Goal: Check status: Check status

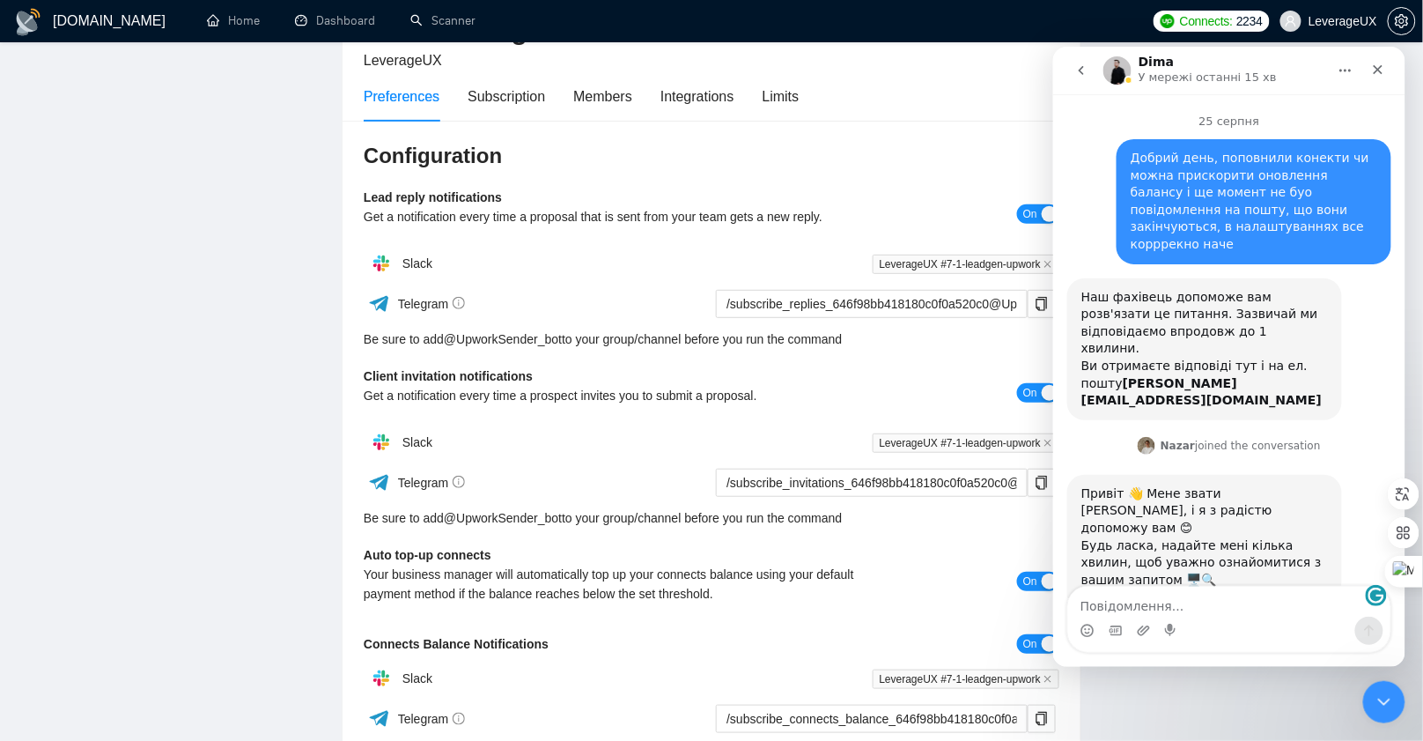
scroll to position [1478, 0]
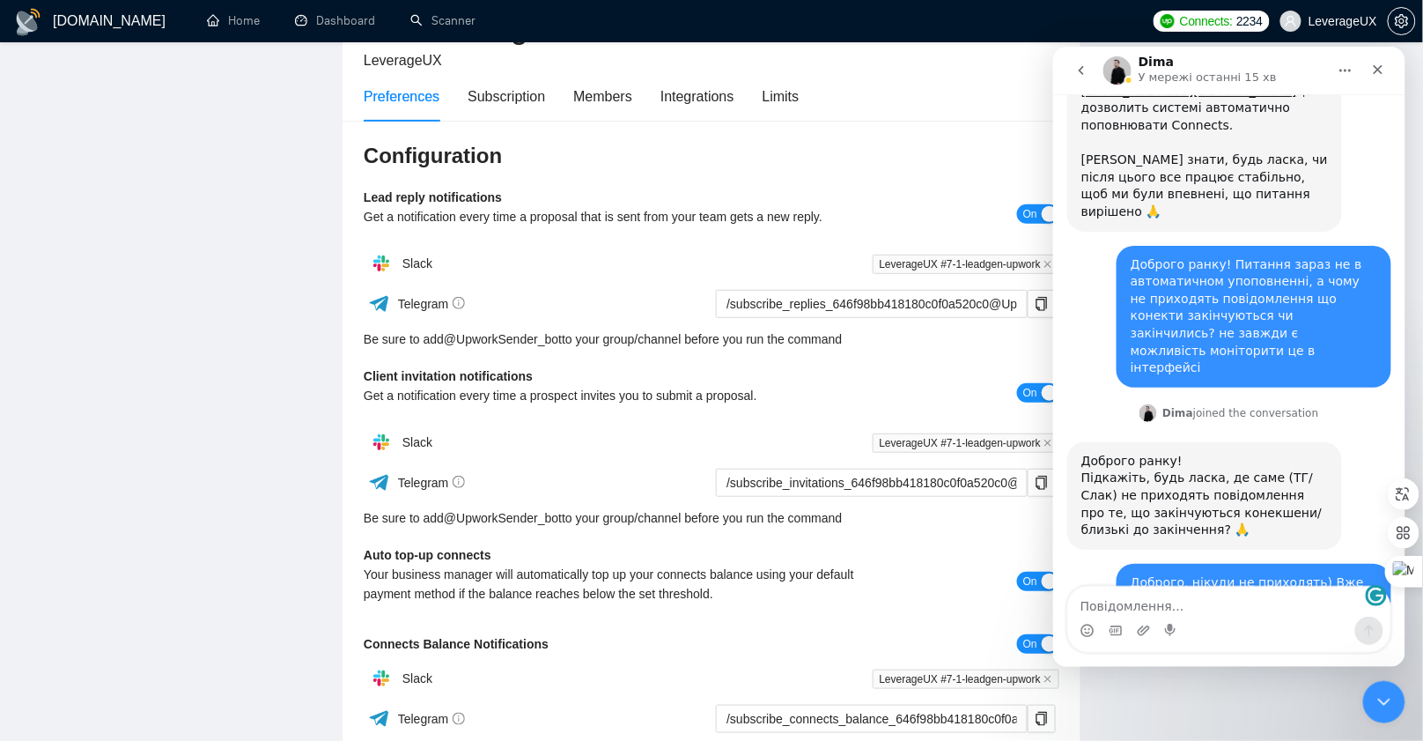
click at [1028, 74] on div "Preferences Subscription Members Integrations Limits" at bounding box center [712, 96] width 696 height 50
click at [1397, 707] on div "Закрити програму для спілкування Intercom" at bounding box center [1381, 699] width 42 height 42
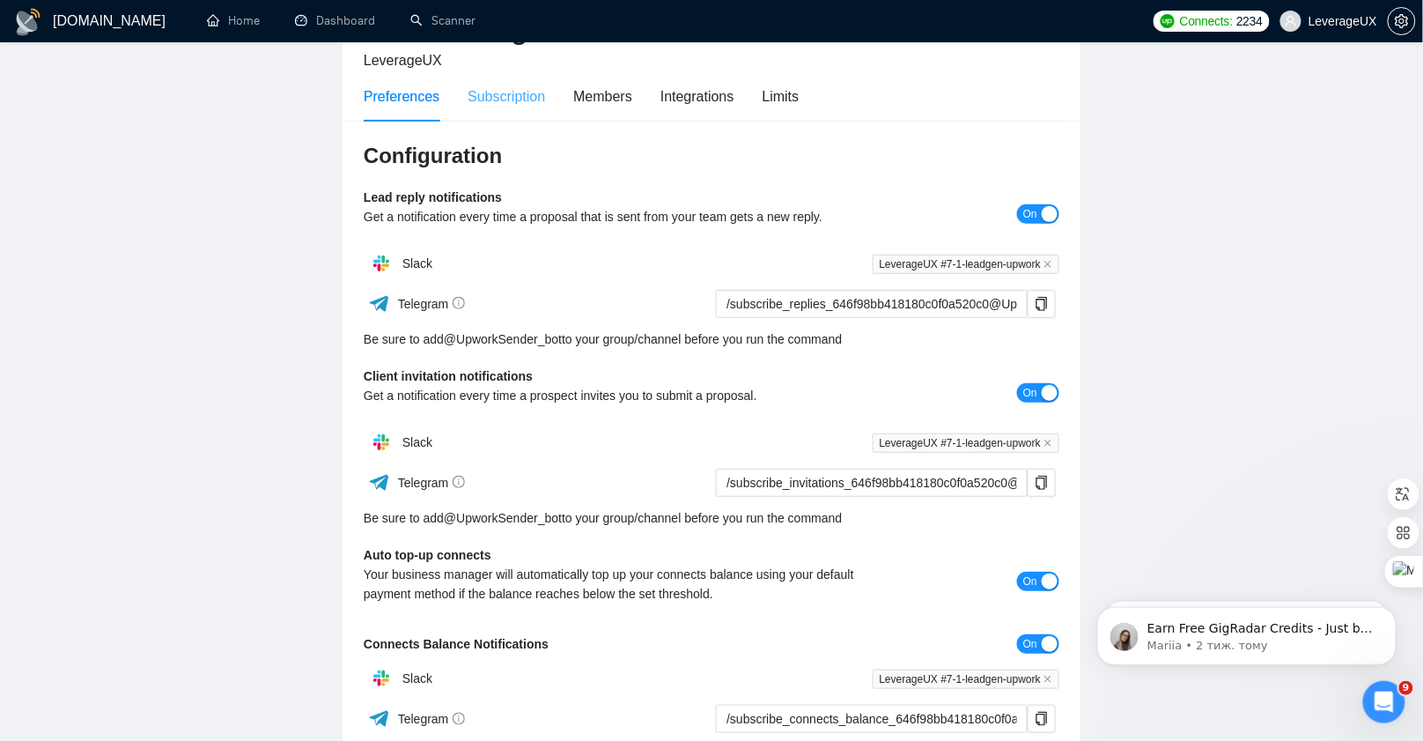
scroll to position [0, 0]
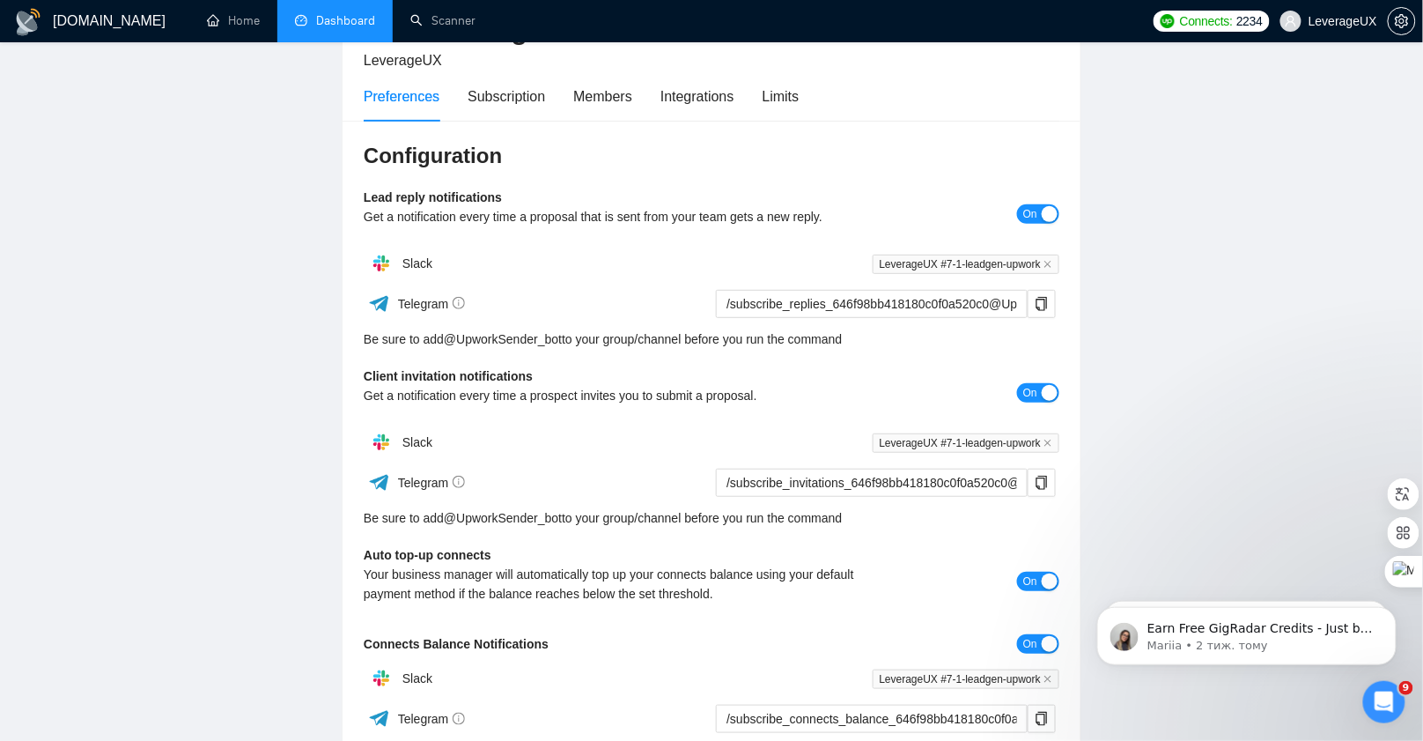
click at [345, 21] on link "Dashboard" at bounding box center [335, 20] width 80 height 15
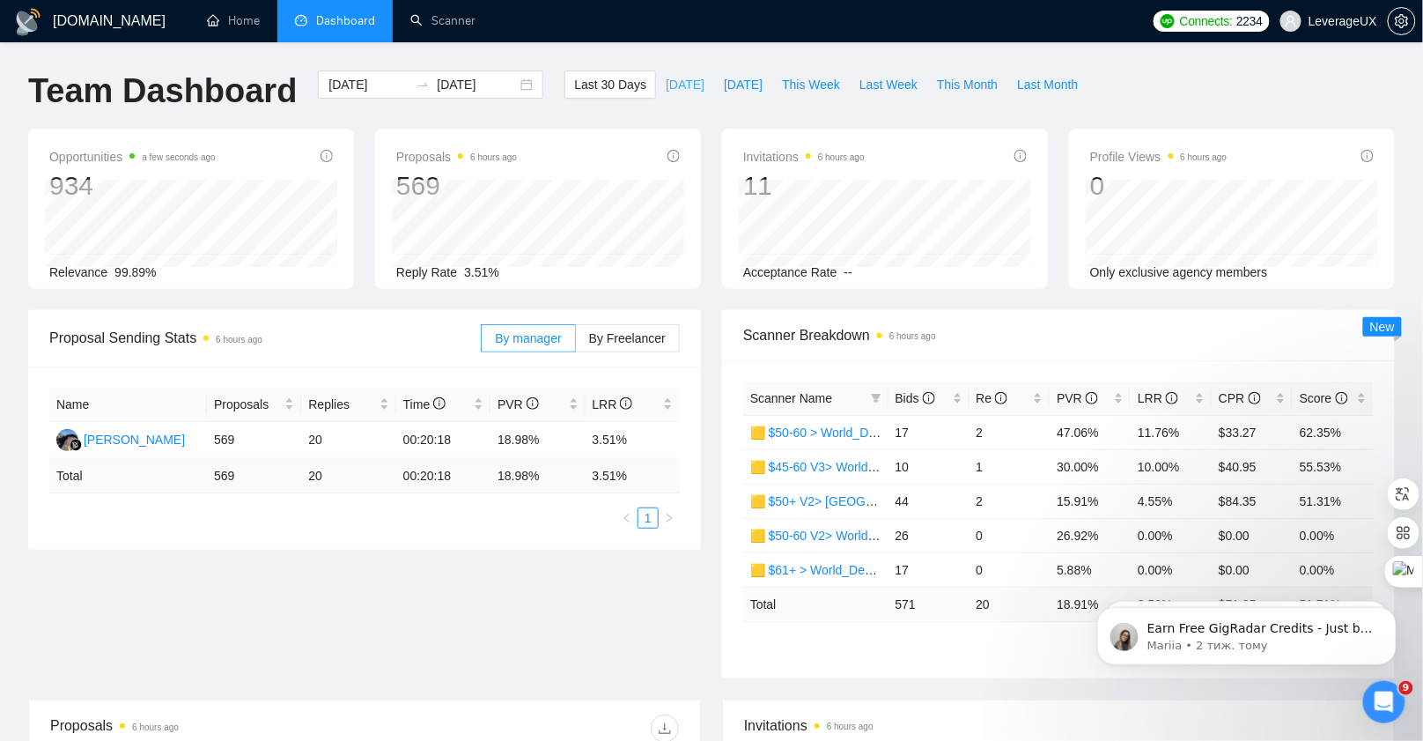
click at [666, 85] on span "[DATE]" at bounding box center [685, 84] width 39 height 19
click at [745, 90] on span "[DATE]" at bounding box center [743, 84] width 39 height 19
type input "[DATE]"
